Goal: Information Seeking & Learning: Learn about a topic

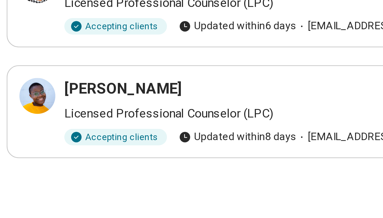
scroll to position [155, 0]
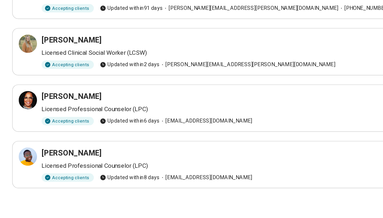
click at [46, 129] on h3 "[PERSON_NAME]" at bounding box center [50, 132] width 42 height 7
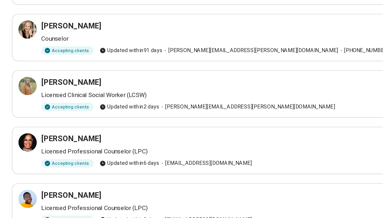
scroll to position [154, 0]
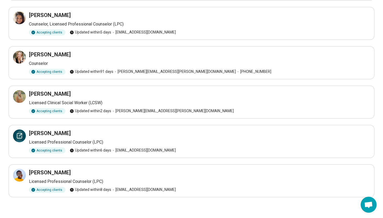
click at [19, 135] on icon at bounding box center [19, 136] width 6 height 6
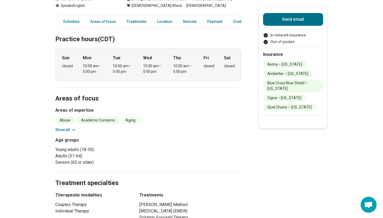
scroll to position [125, 0]
click at [67, 130] on button "Show all" at bounding box center [65, 130] width 21 height 6
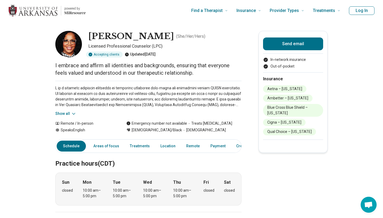
scroll to position [0, 0]
click at [60, 112] on button "Show all" at bounding box center [65, 114] width 21 height 6
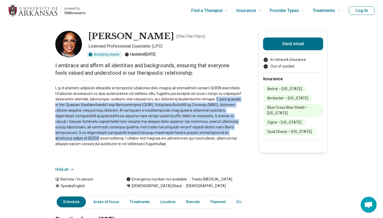
drag, startPoint x: 217, startPoint y: 100, endPoint x: 240, endPoint y: 131, distance: 38.5
click at [240, 131] on p at bounding box center [148, 124] width 186 height 78
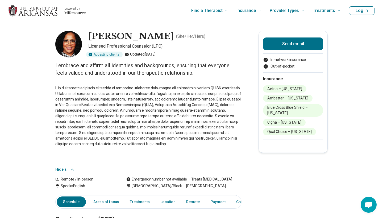
click at [191, 140] on p at bounding box center [148, 124] width 186 height 78
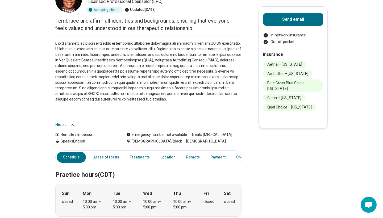
scroll to position [45, 0]
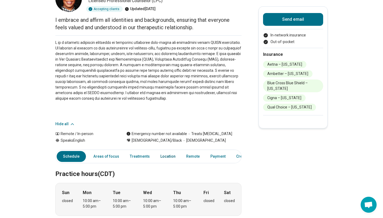
click at [164, 155] on link "Location" at bounding box center [168, 156] width 22 height 11
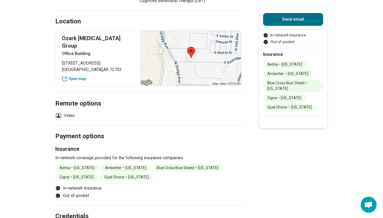
scroll to position [549, 0]
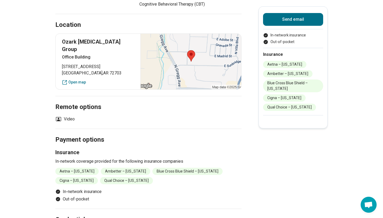
click at [110, 38] on p "Ozark [MEDICAL_DATA] Group" at bounding box center [98, 45] width 72 height 15
click at [59, 111] on section "Remote options Video" at bounding box center [148, 112] width 186 height 33
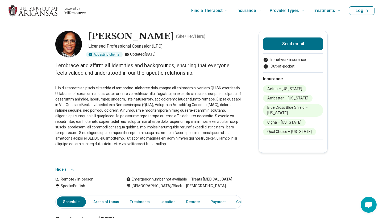
scroll to position [0, 0]
